Goal: Transaction & Acquisition: Obtain resource

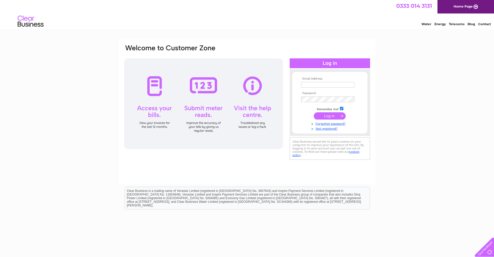
type input "peter@silverdaletrimmings.co.uk"
click at [331, 114] on input "submit" at bounding box center [330, 115] width 32 height 7
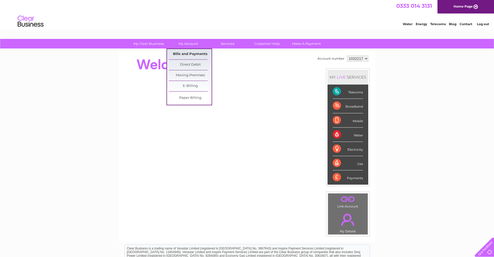
click at [191, 51] on link "Bills and Payments" at bounding box center [190, 54] width 43 height 10
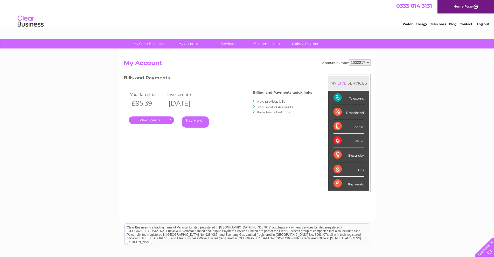
click at [159, 120] on link "." at bounding box center [151, 120] width 45 height 8
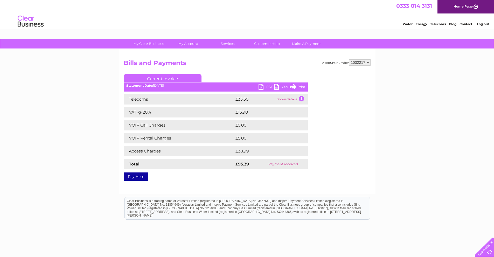
click at [292, 85] on link "Print" at bounding box center [298, 88] width 16 height 8
click at [277, 87] on link "CSV" at bounding box center [282, 88] width 16 height 8
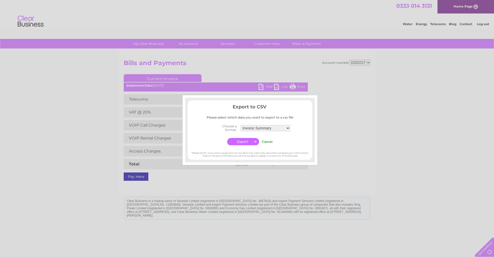
click at [260, 87] on div at bounding box center [247, 128] width 494 height 257
click at [267, 141] on input "Cancel" at bounding box center [267, 142] width 11 height 4
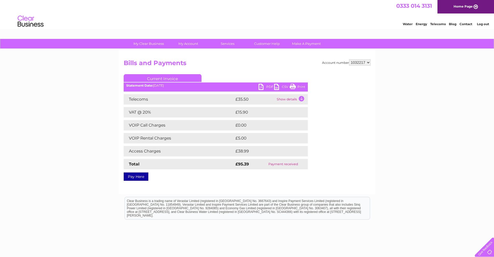
click at [260, 86] on link "PDF" at bounding box center [266, 88] width 16 height 8
